Goal: Transaction & Acquisition: Purchase product/service

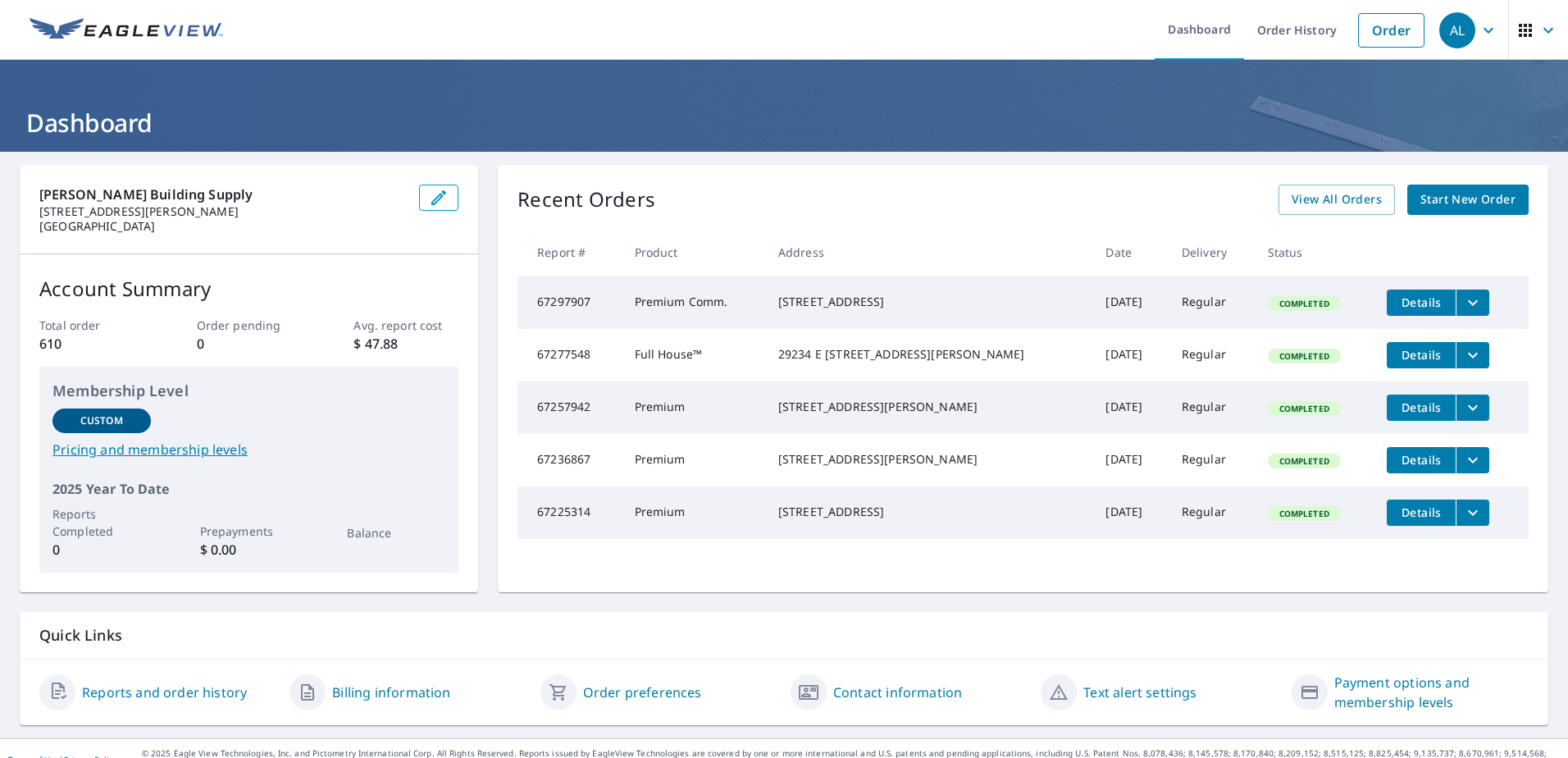
click at [1452, 198] on span "Start New Order" at bounding box center [1468, 200] width 95 height 20
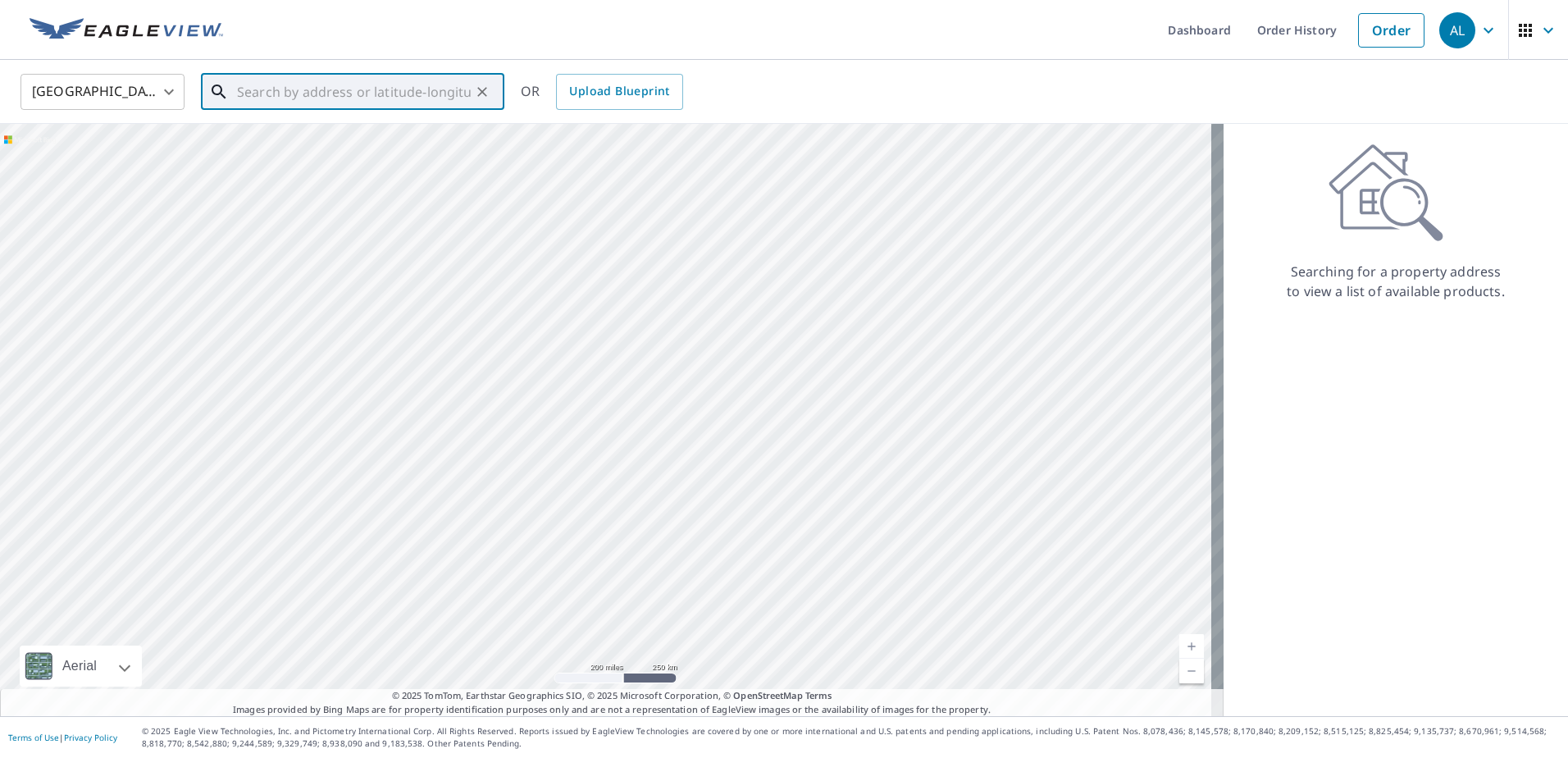
paste input "[STREET_ADDRESS]"
click at [365, 156] on p "[PERSON_NAME], IL 60424" at bounding box center [362, 158] width 257 height 16
type input "[STREET_ADDRESS][PERSON_NAME]"
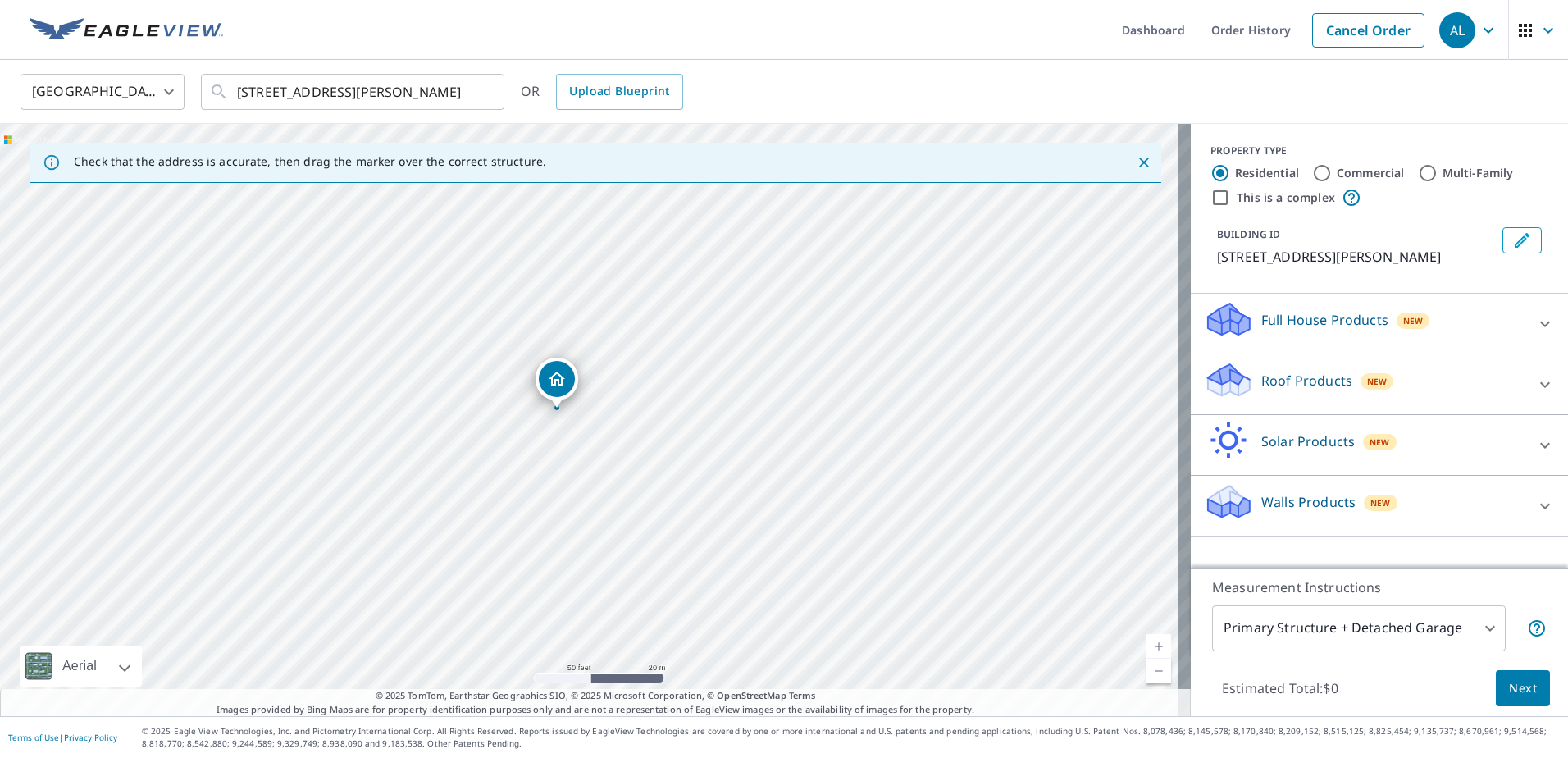
click at [1244, 376] on div "Roof Products New" at bounding box center [1365, 384] width 321 height 47
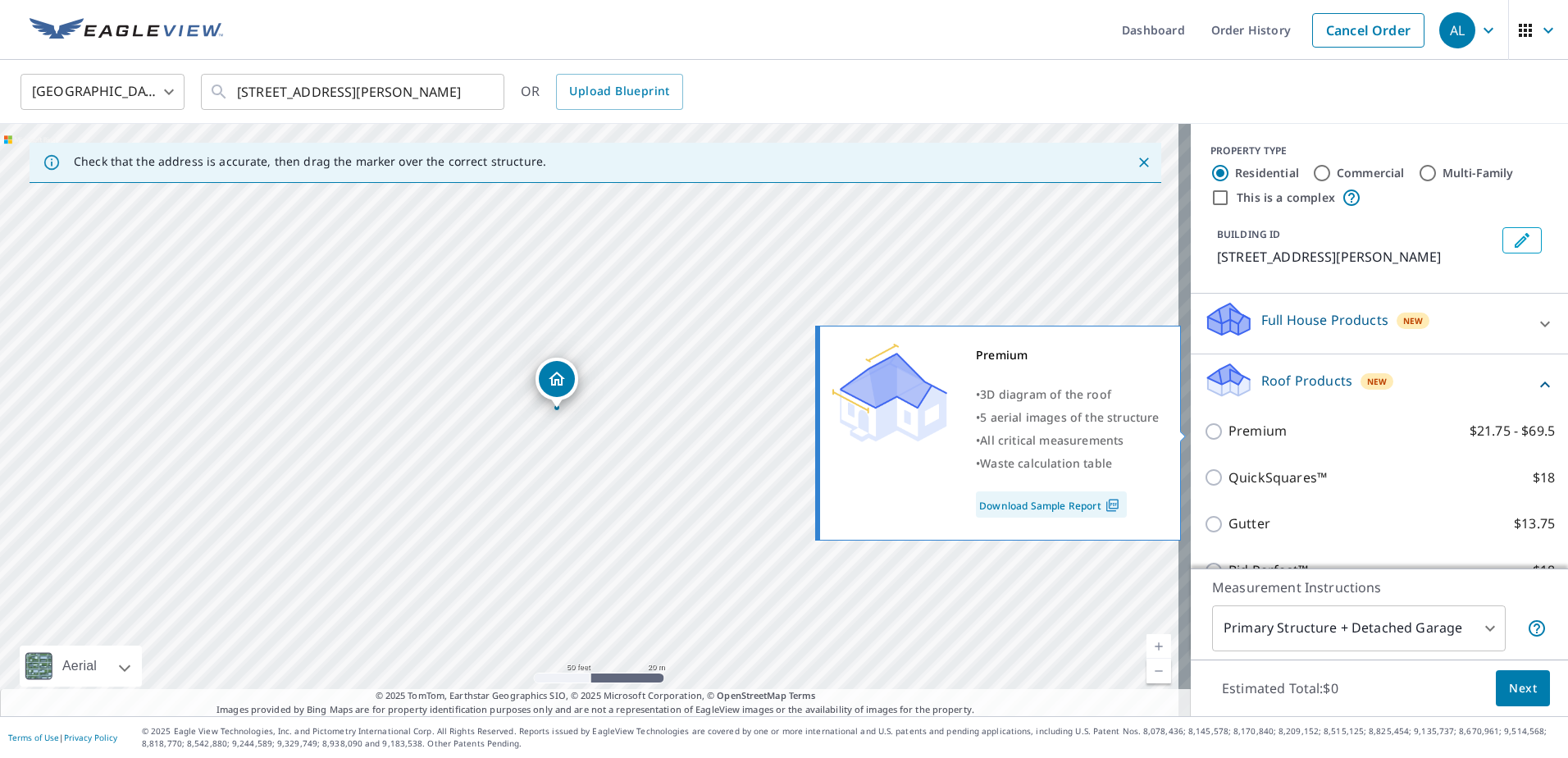
click at [1230, 431] on p "Premium" at bounding box center [1258, 431] width 58 height 20
click at [1229, 431] on input "Premium $21.75 - $69.5" at bounding box center [1216, 431] width 25 height 20
checkbox input "true"
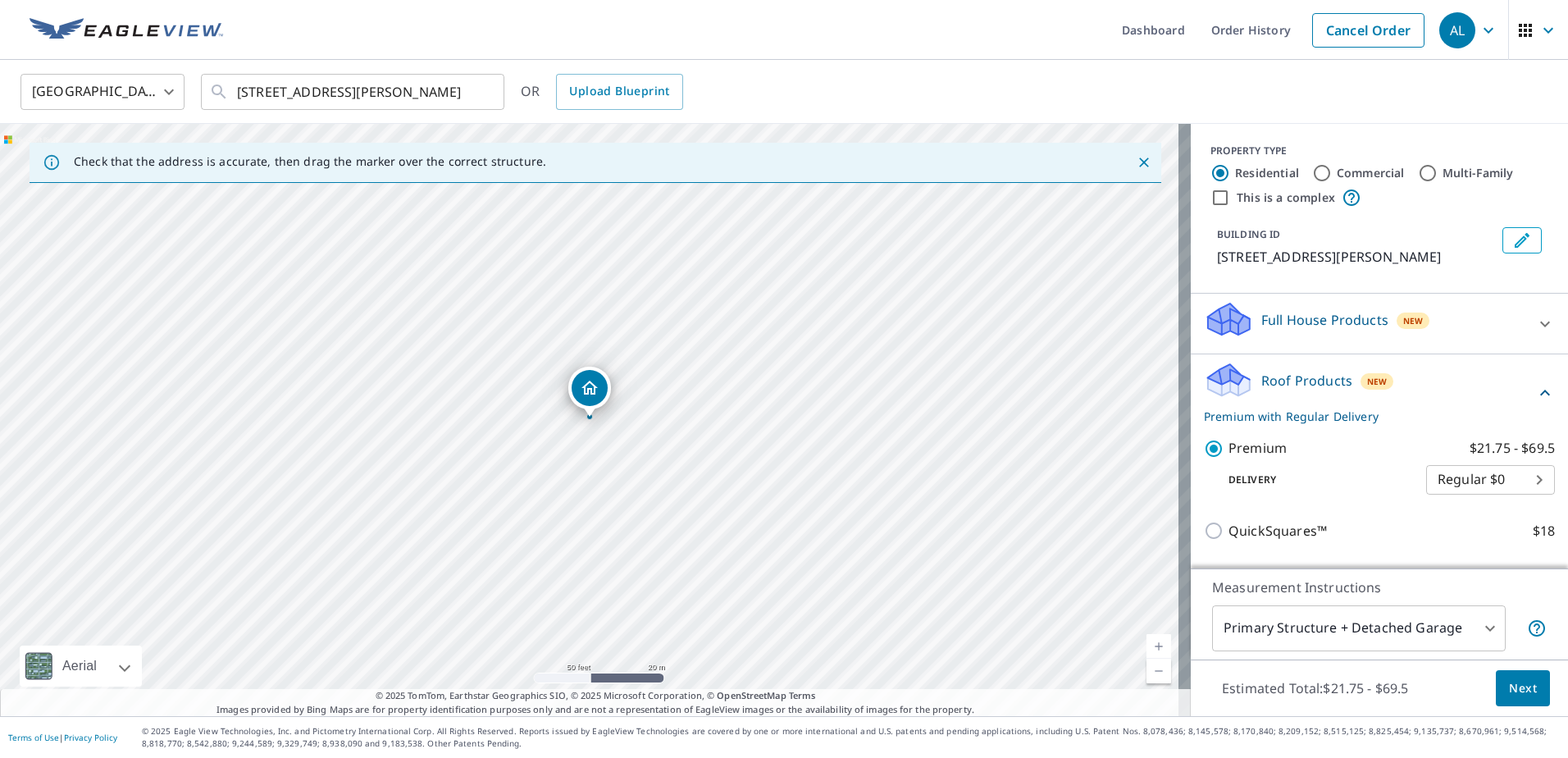
click at [1509, 689] on span "Next" at bounding box center [1522, 688] width 28 height 20
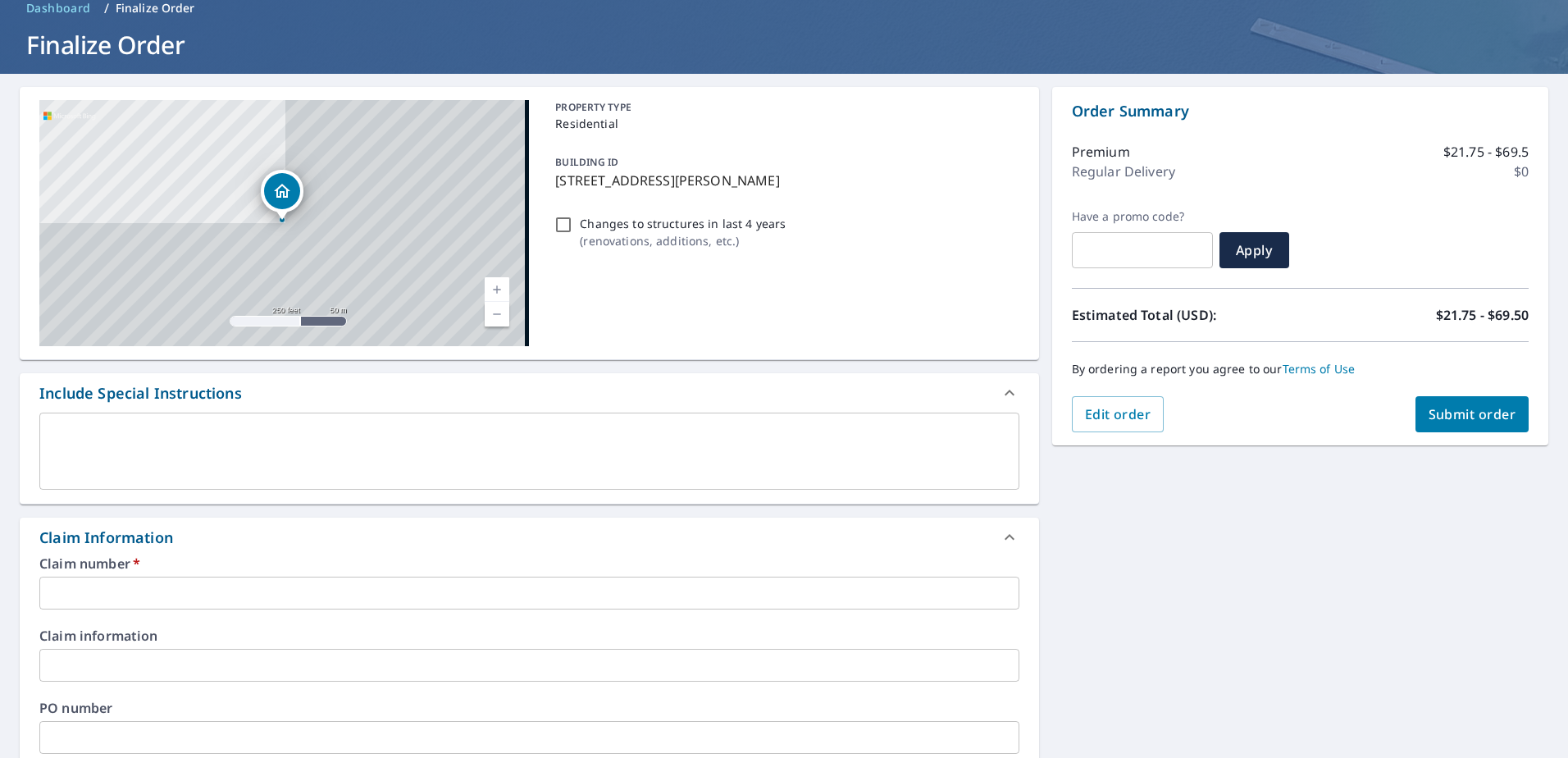
scroll to position [82, 0]
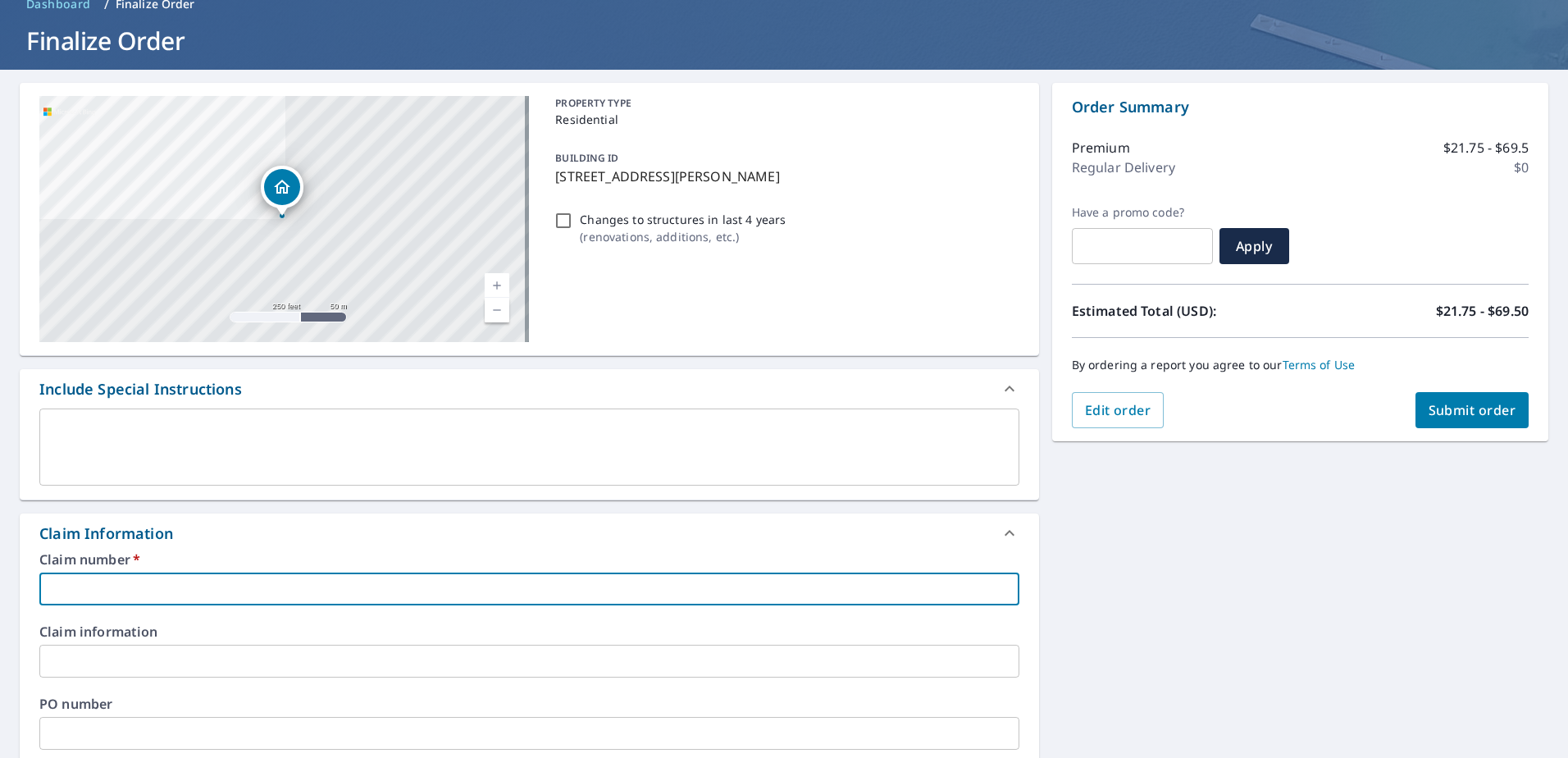
paste input "7891171"
type input "7891171"
click at [1428, 415] on span "Submit order" at bounding box center [1472, 410] width 88 height 18
